Goal: Find specific page/section: Find specific page/section

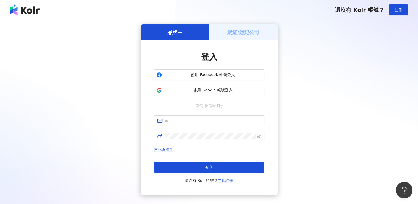
click at [252, 35] on h5 "網紅/經紀公司" at bounding box center [244, 32] width 32 height 7
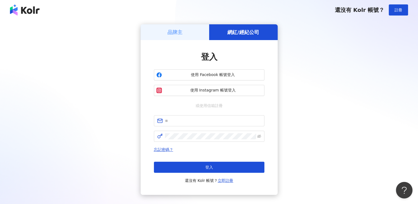
click at [194, 32] on div "品牌主" at bounding box center [175, 32] width 69 height 16
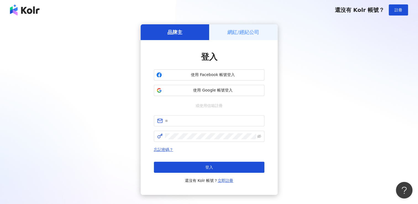
click at [247, 32] on h5 "網紅/經紀公司" at bounding box center [244, 32] width 32 height 7
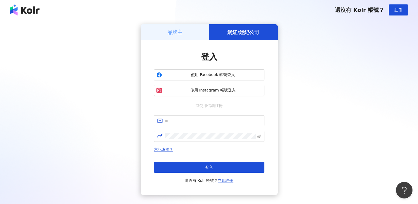
click at [173, 34] on h5 "品牌主" at bounding box center [175, 32] width 15 height 7
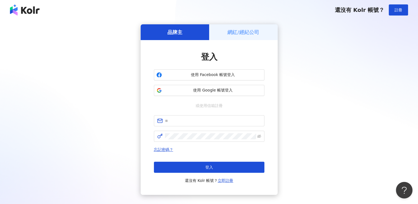
click at [233, 33] on h5 "網紅/經紀公司" at bounding box center [244, 32] width 32 height 7
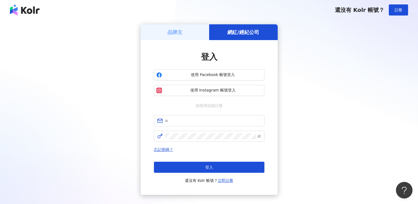
click at [194, 33] on div "品牌主" at bounding box center [175, 32] width 69 height 16
